Goal: Information Seeking & Learning: Find specific fact

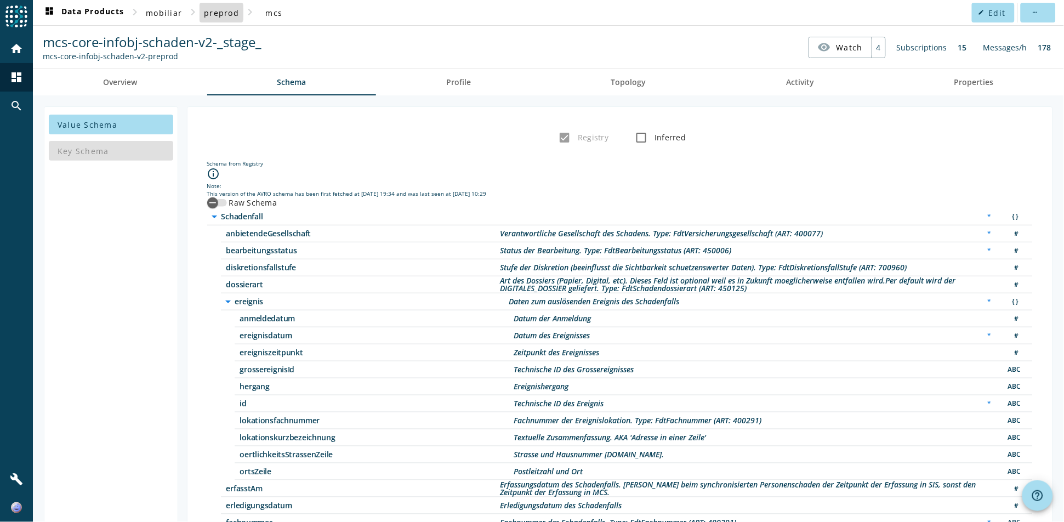
click at [217, 12] on span "preprod" at bounding box center [221, 13] width 35 height 10
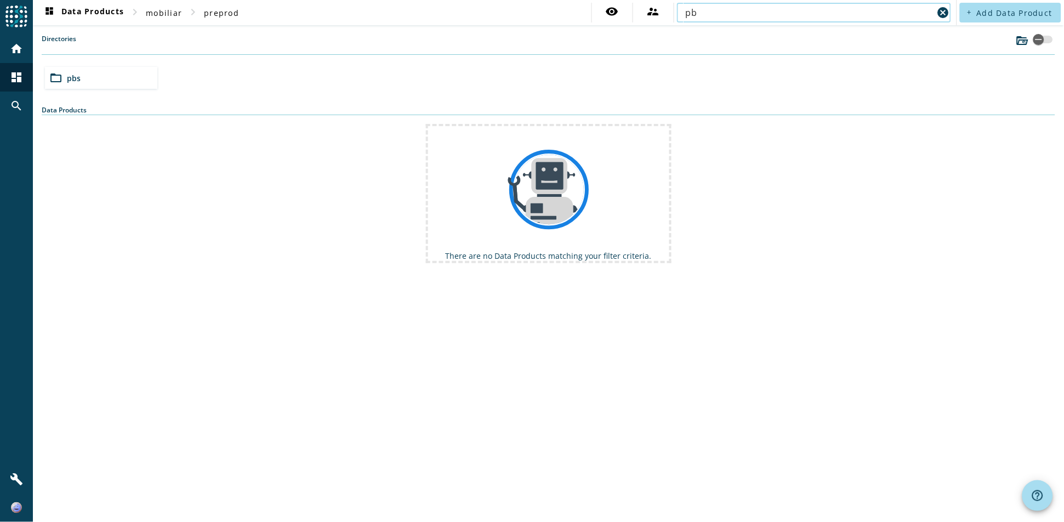
type input "p"
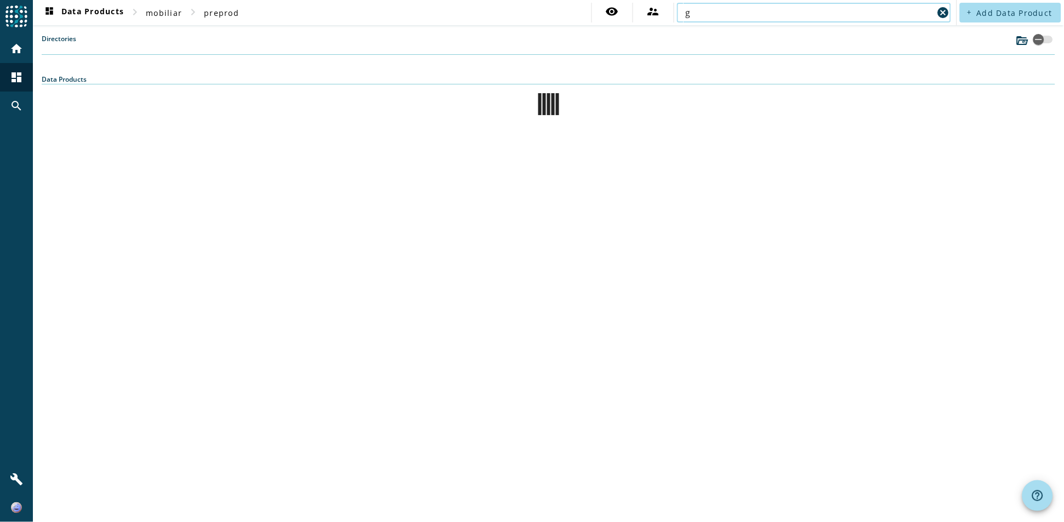
click at [817, 9] on input "g" at bounding box center [810, 12] width 248 height 13
type input "geschaeftsvorfallpraemie"
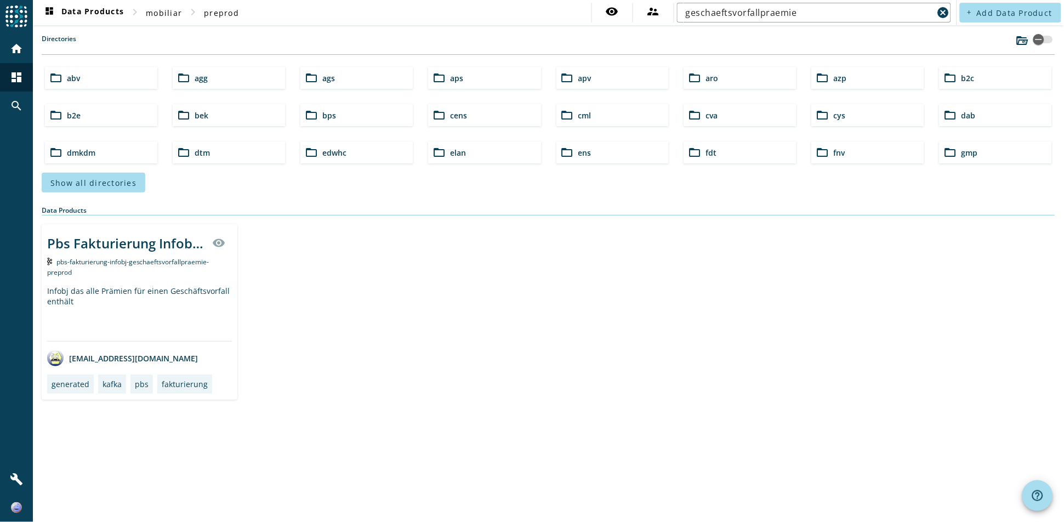
click at [90, 265] on div "pbs-fakturierung-infobj-geschaeftsvorfallpraemie-preprod" at bounding box center [139, 266] width 185 height 21
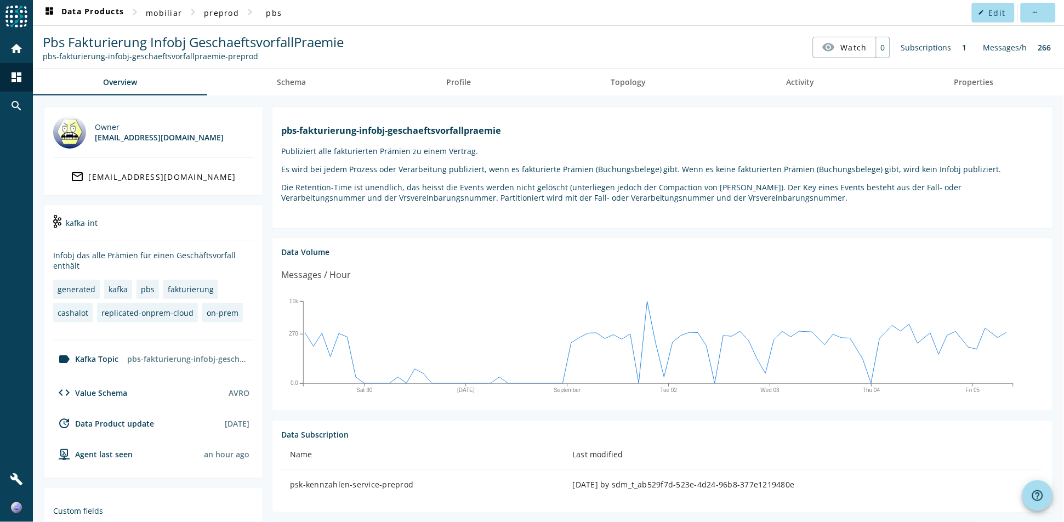
click at [295, 103] on div "Owner [EMAIL_ADDRESS][DOMAIN_NAME] mail_outline [EMAIL_ADDRESS][DOMAIN_NAME] ka…" at bounding box center [548, 389] width 1031 height 588
click at [293, 87] on span "Schema" at bounding box center [291, 82] width 29 height 26
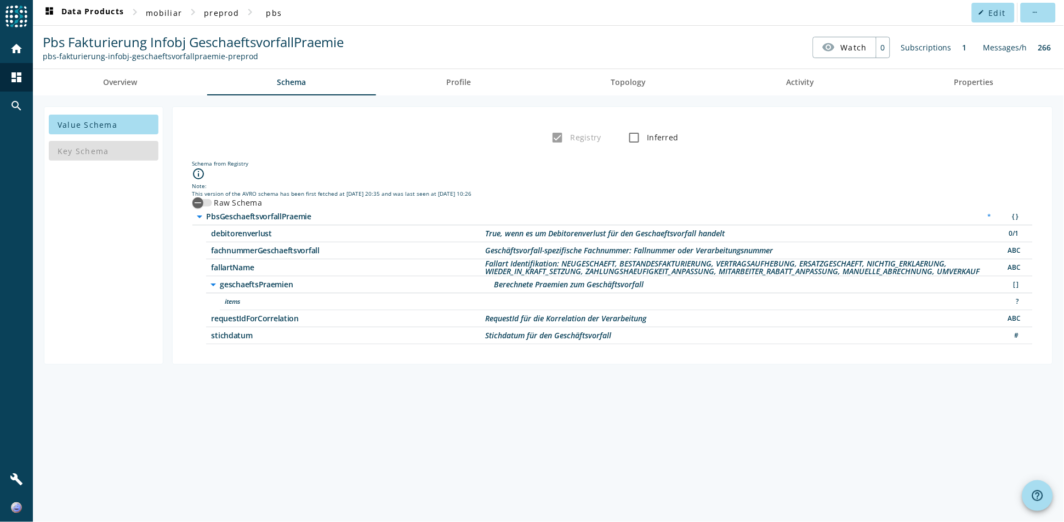
click at [215, 287] on icon "arrow_drop_down" at bounding box center [213, 284] width 13 height 13
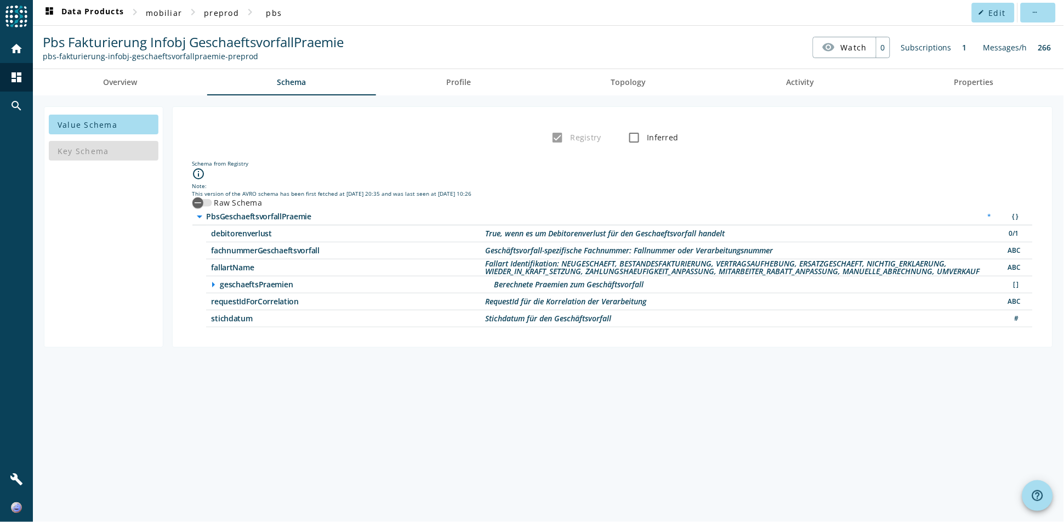
click at [215, 287] on icon "arrow_right" at bounding box center [213, 284] width 13 height 13
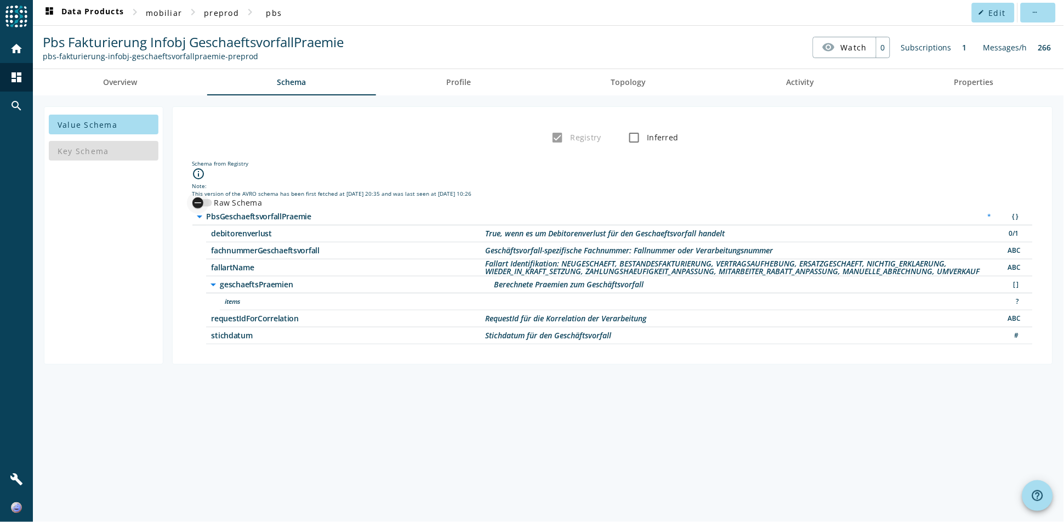
click at [208, 199] on div "button" at bounding box center [202, 203] width 20 height 8
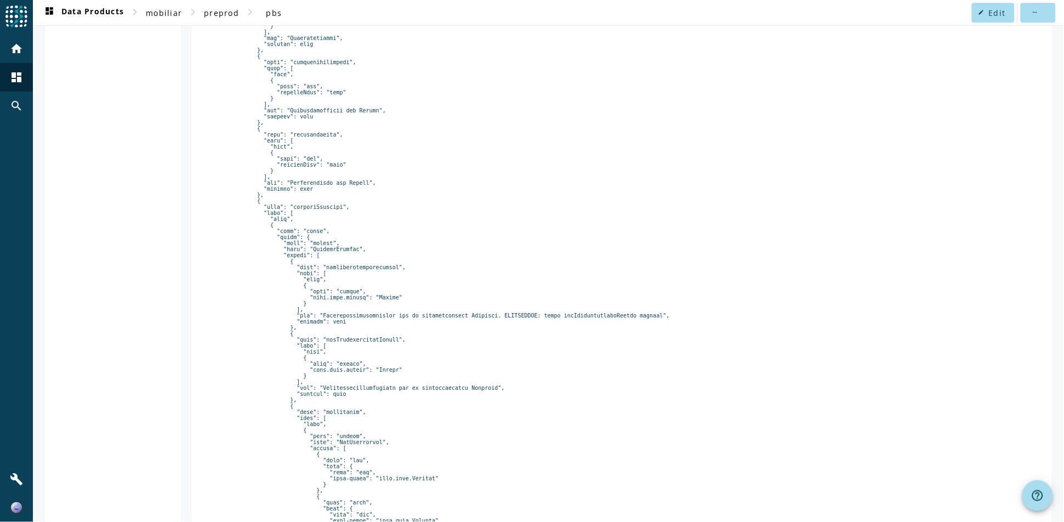
scroll to position [1218, 0]
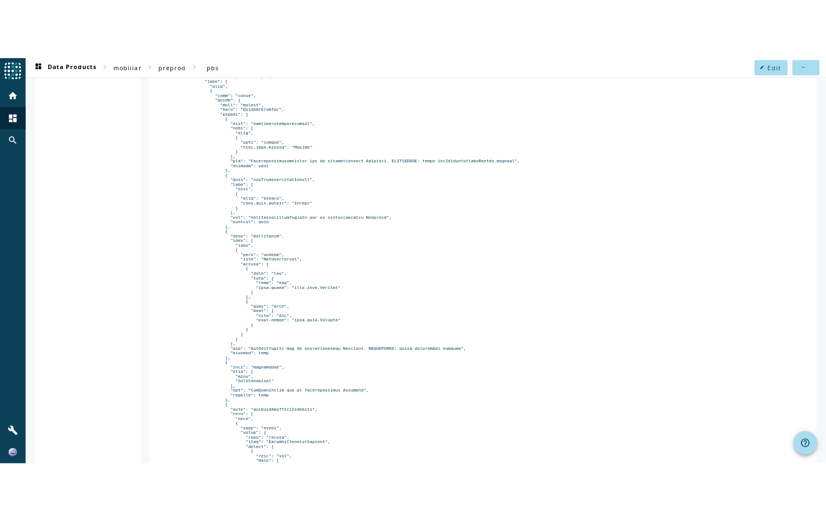
scroll to position [3681, 0]
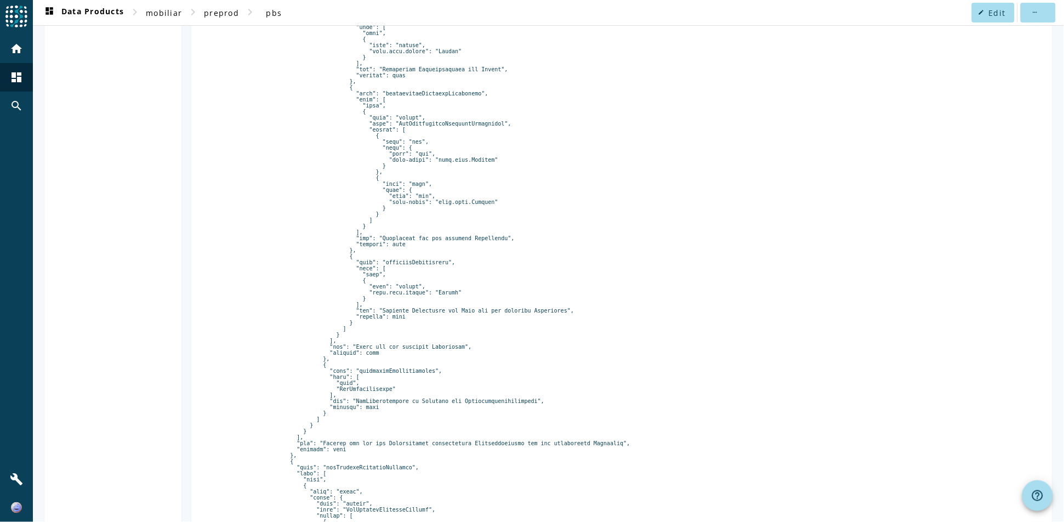
copy pre "Eindeutige Identifikation des Belegs"
